Goal: Task Accomplishment & Management: Manage account settings

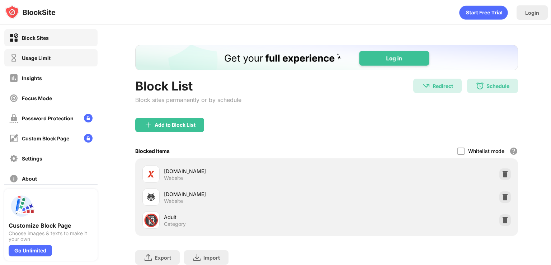
click at [42, 53] on div "Usage Limit" at bounding box center [29, 57] width 41 height 9
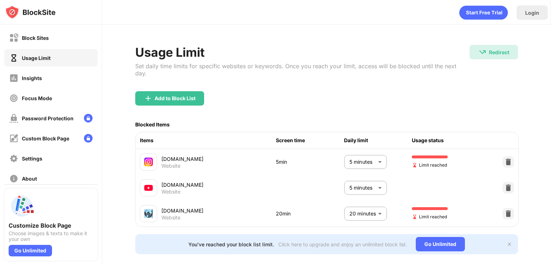
click at [373, 155] on body "Block Sites Usage Limit Insights Focus Mode Password Protection Custom Block Pa…" at bounding box center [275, 132] width 551 height 265
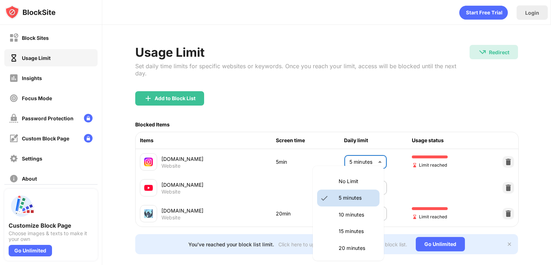
click at [344, 212] on p "10 minutes" at bounding box center [357, 215] width 37 height 8
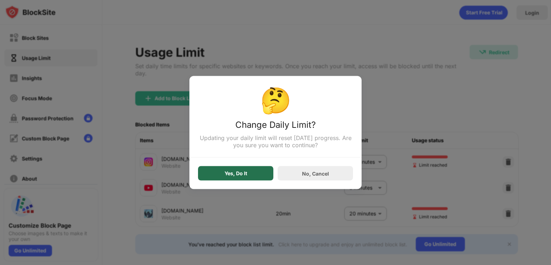
click at [255, 173] on div "Yes, Do It" at bounding box center [235, 173] width 75 height 14
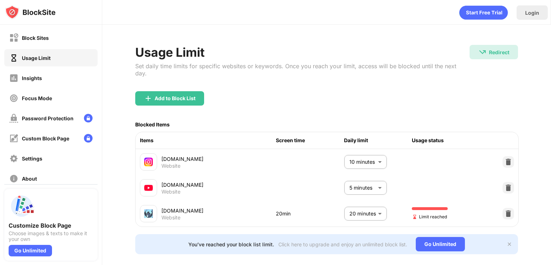
click at [365, 163] on body "Block Sites Usage Limit Insights Focus Mode Password Protection Custom Block Pa…" at bounding box center [275, 132] width 551 height 265
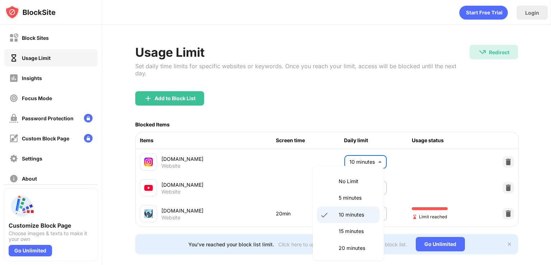
click at [346, 200] on p "5 minutes" at bounding box center [357, 198] width 37 height 8
type input "*"
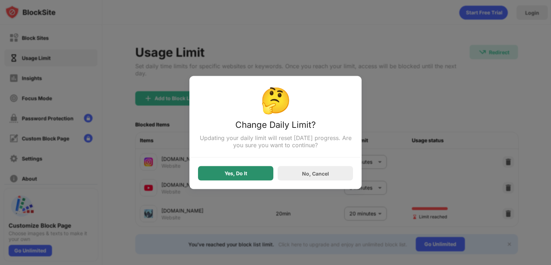
click at [250, 174] on div "Yes, Do It" at bounding box center [235, 173] width 75 height 14
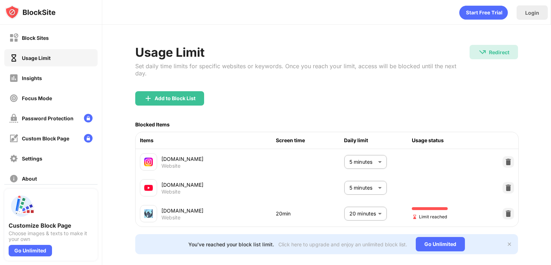
click at [327, 113] on div "Add to Block List" at bounding box center [326, 104] width 383 height 26
